Goal: Book appointment/travel/reservation

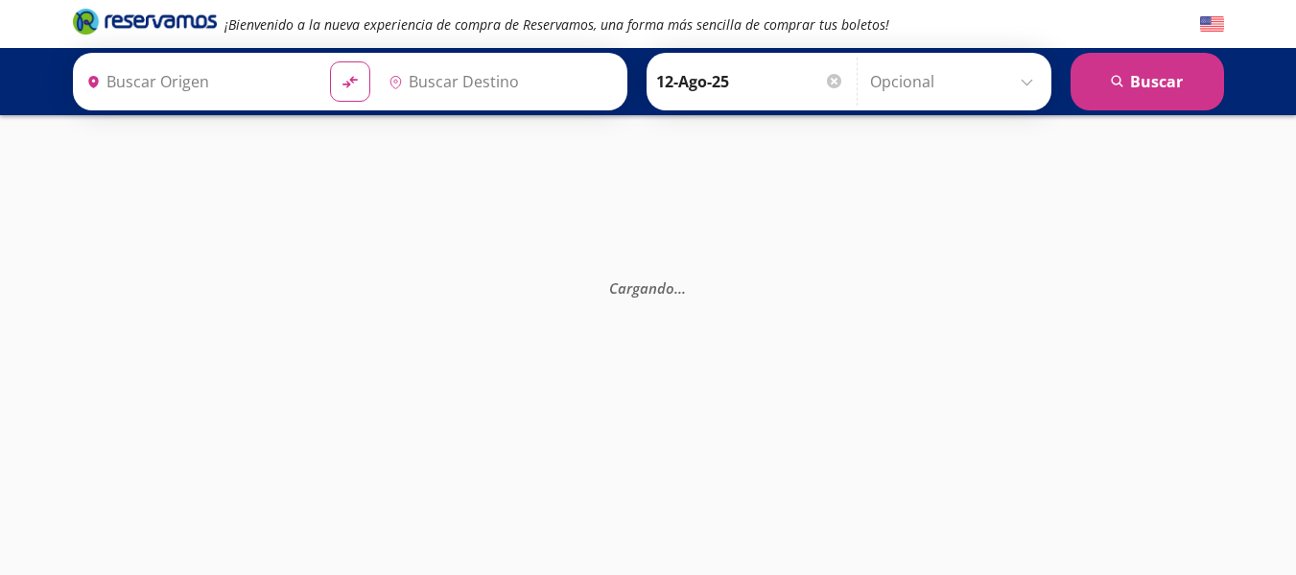
type input "[GEOGRAPHIC_DATA], [GEOGRAPHIC_DATA]"
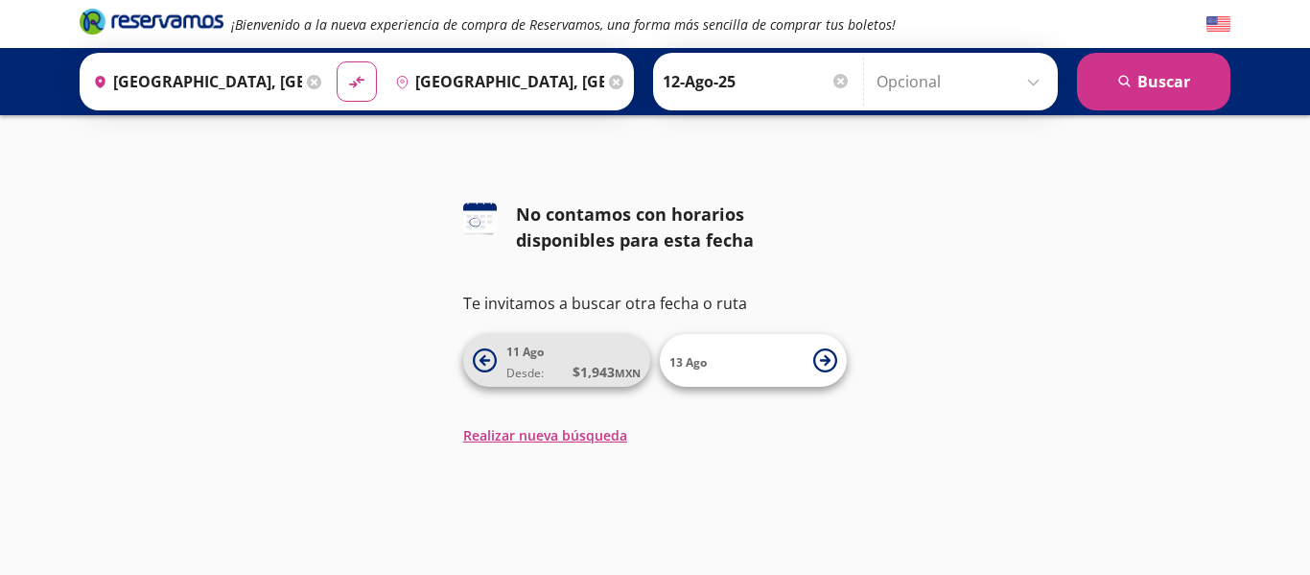
click at [481, 365] on icon at bounding box center [485, 360] width 24 height 24
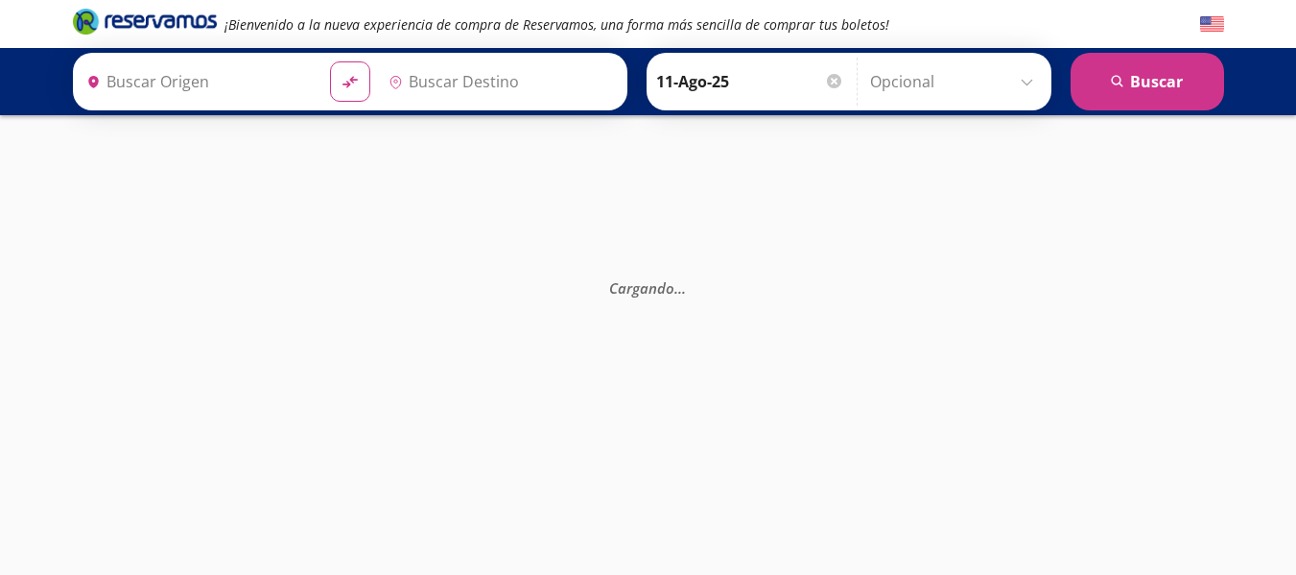
type input "[GEOGRAPHIC_DATA], [GEOGRAPHIC_DATA]"
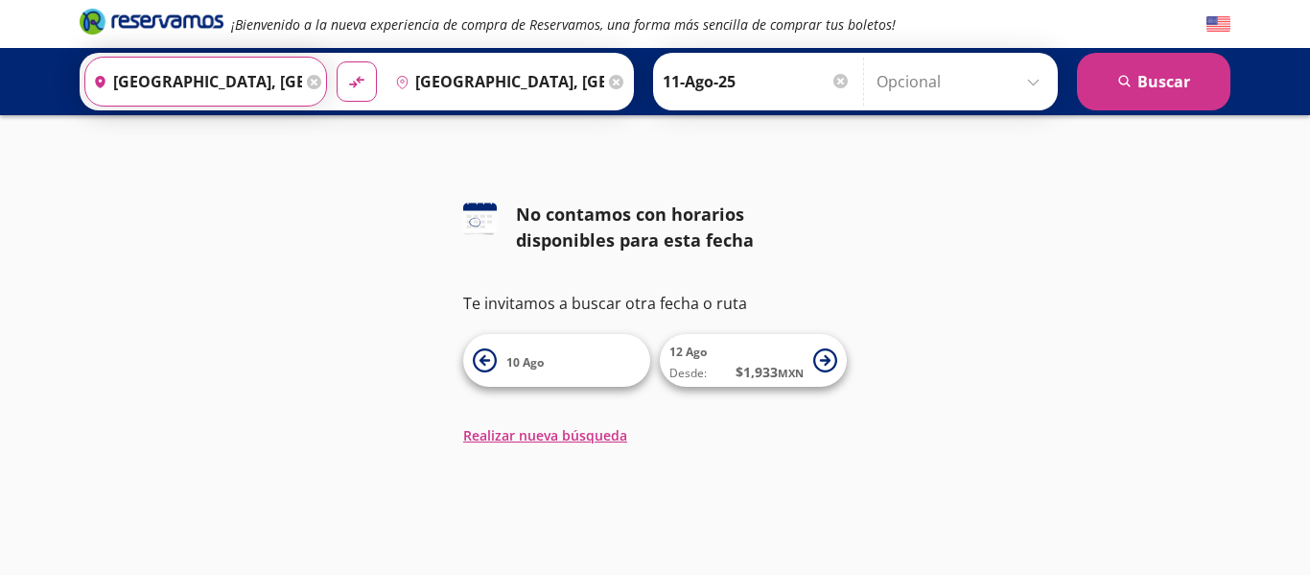
click at [242, 83] on input "[GEOGRAPHIC_DATA], [GEOGRAPHIC_DATA]" at bounding box center [193, 82] width 217 height 48
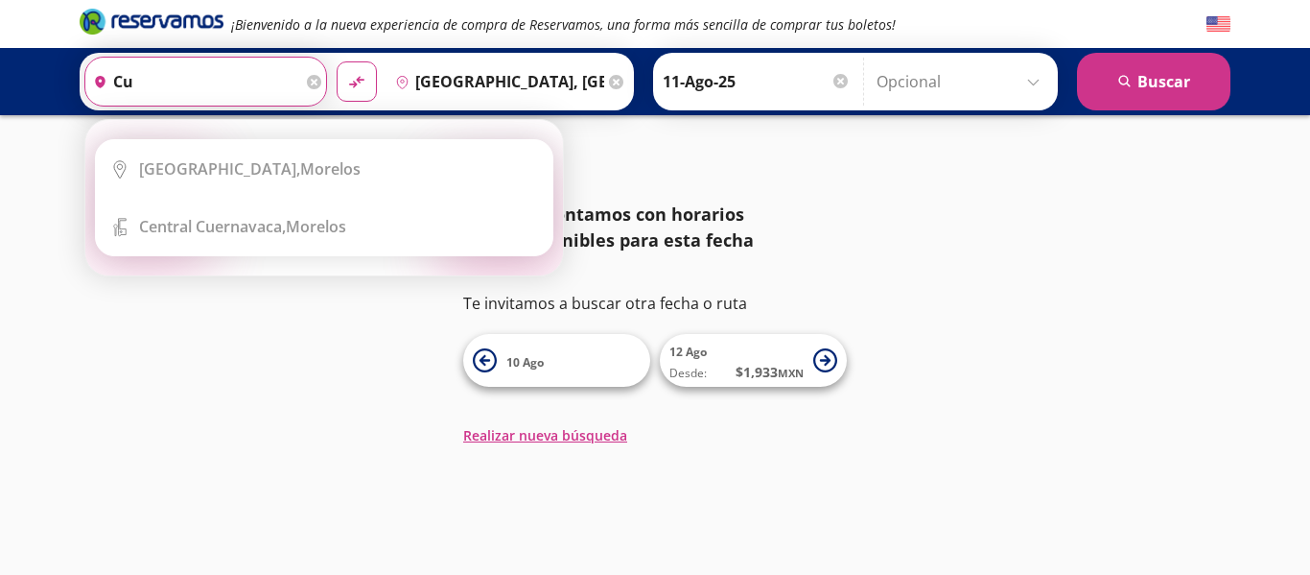
type input "c"
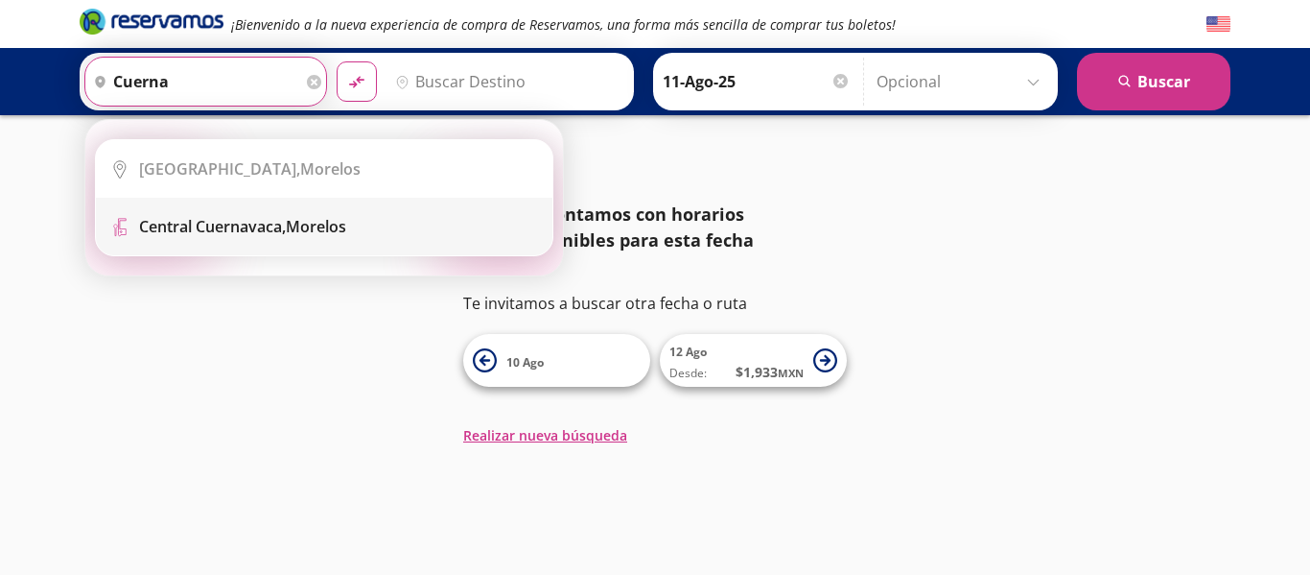
click at [265, 215] on li "Terminal Icon" at bounding box center [324, 227] width 457 height 58
type input "[GEOGRAPHIC_DATA], [GEOGRAPHIC_DATA]"
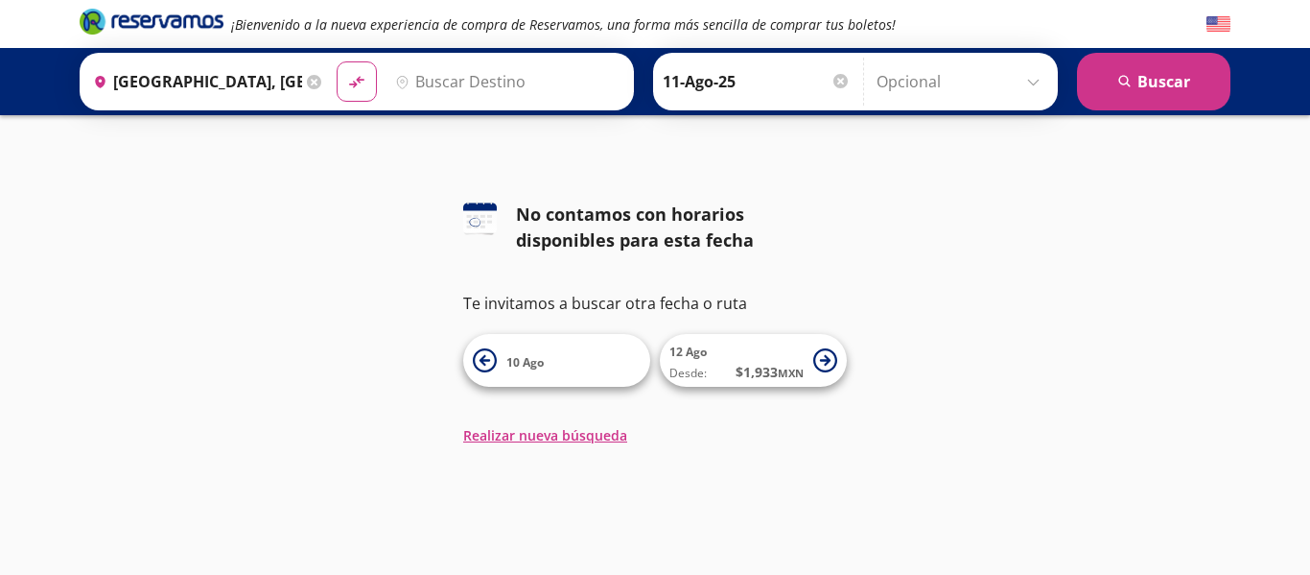
click at [897, 471] on div "¡Bienvenido a la nueva experiencia de compra de Reservamos, una forma más senci…" at bounding box center [655, 287] width 1310 height 575
click at [824, 361] on icon at bounding box center [825, 360] width 11 height 11
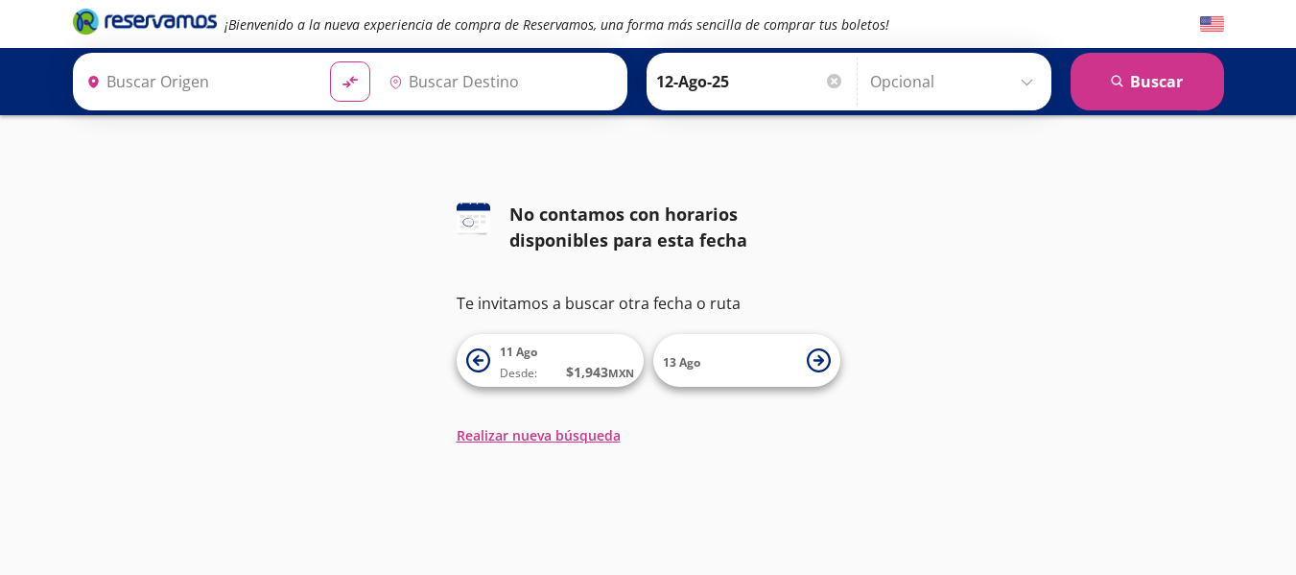
type input "[GEOGRAPHIC_DATA], [GEOGRAPHIC_DATA]"
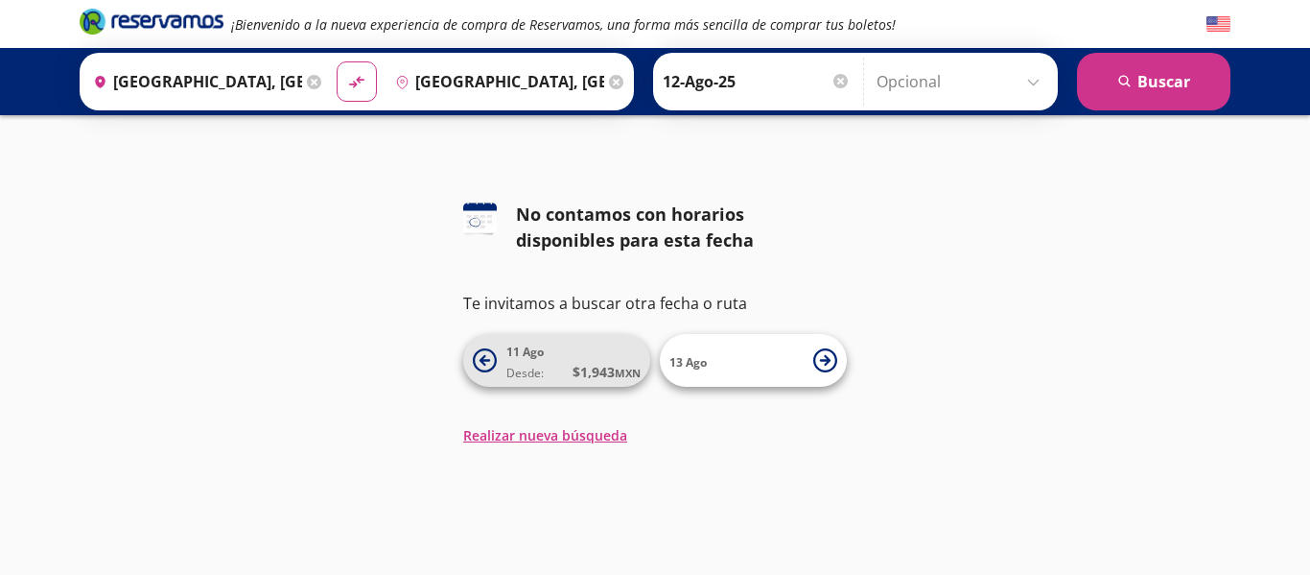
click at [586, 358] on span "[DATE] Desde: $ 1,943 MXN" at bounding box center [573, 360] width 134 height 43
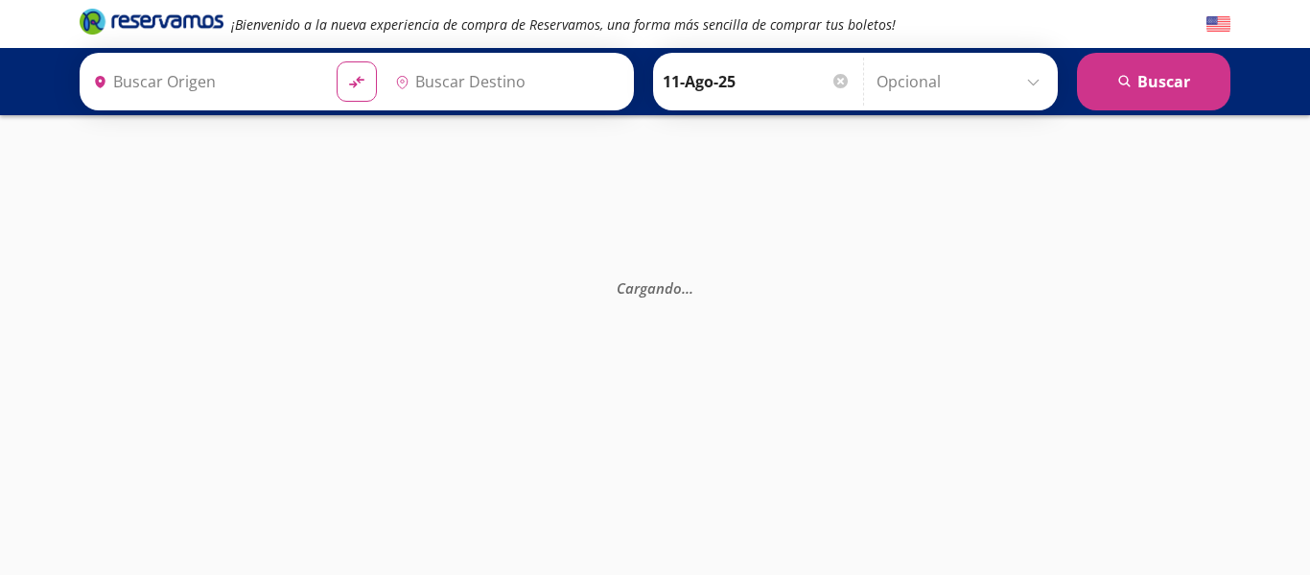
type input "[GEOGRAPHIC_DATA], [GEOGRAPHIC_DATA]"
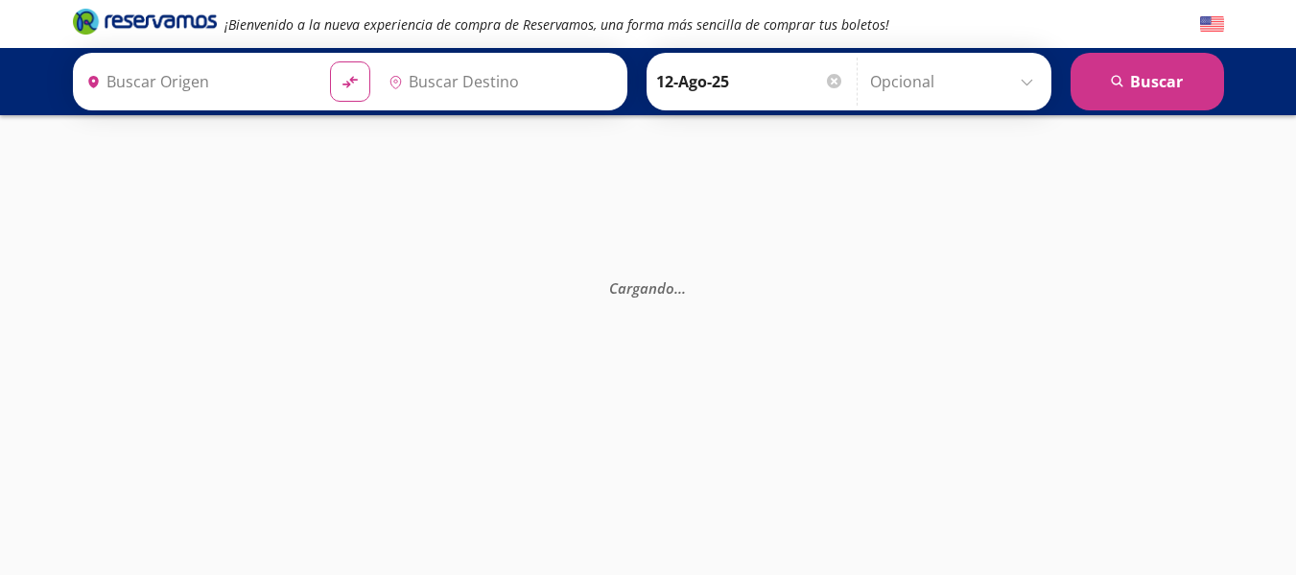
type input "[GEOGRAPHIC_DATA], [GEOGRAPHIC_DATA]"
